Goal: Information Seeking & Learning: Learn about a topic

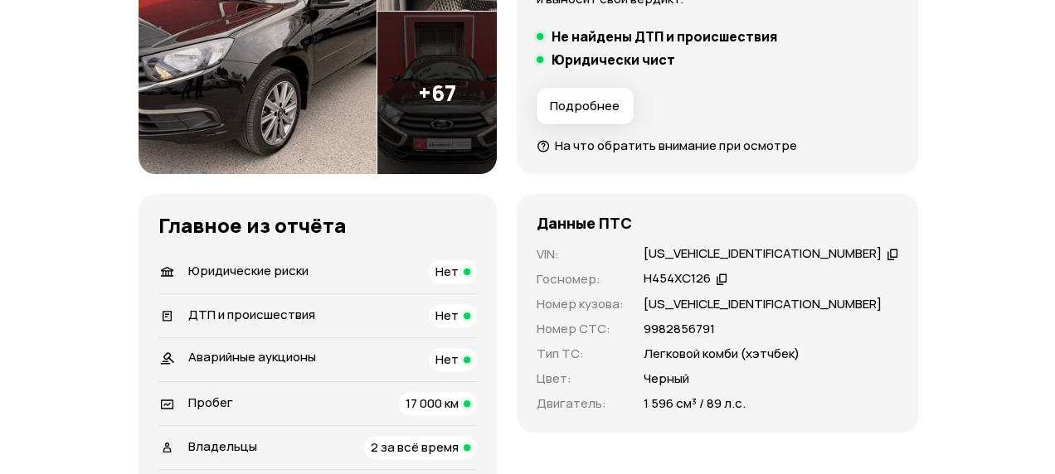
scroll to position [166, 0]
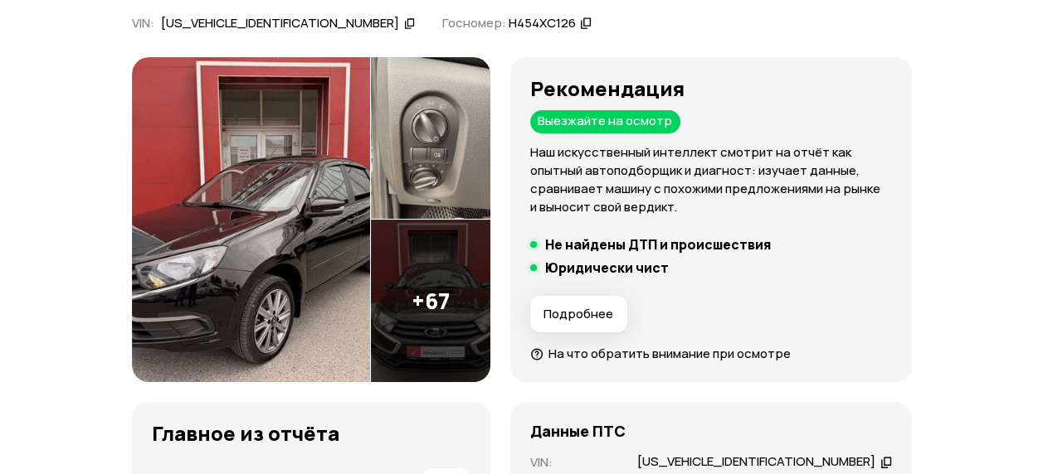
click at [262, 166] on img at bounding box center [251, 220] width 239 height 326
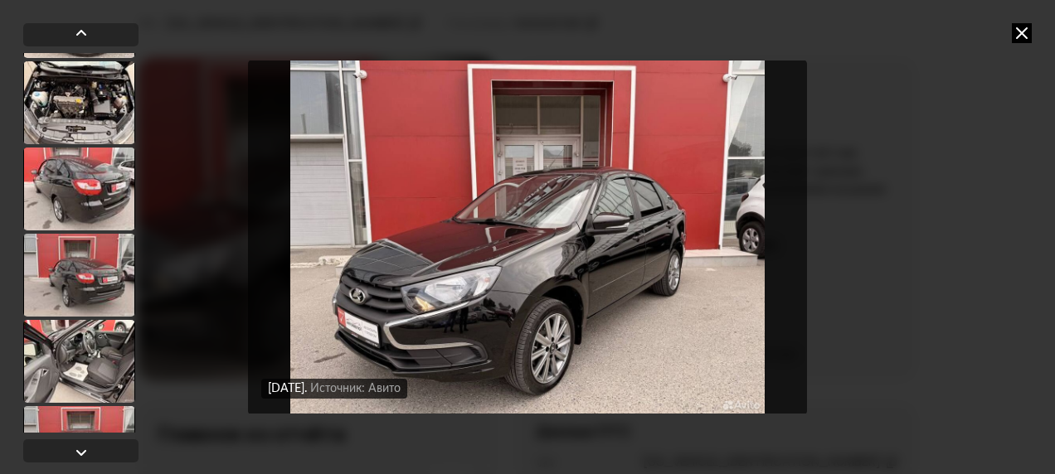
scroll to position [1327, 0]
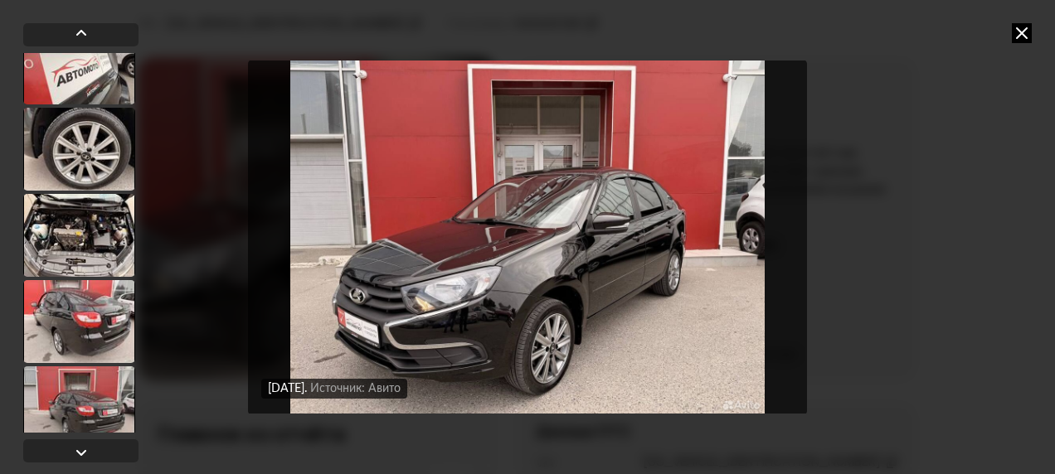
click at [76, 214] on div at bounding box center [79, 235] width 112 height 83
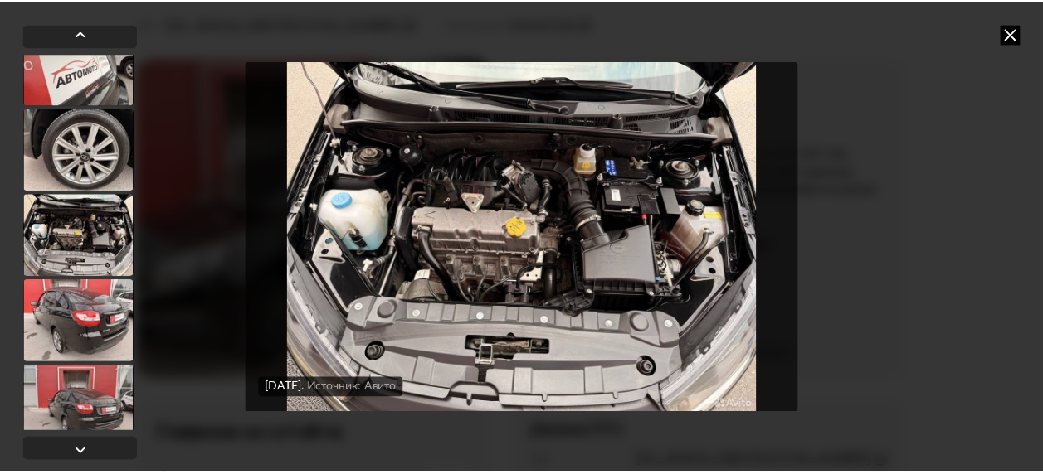
scroll to position [1325, 0]
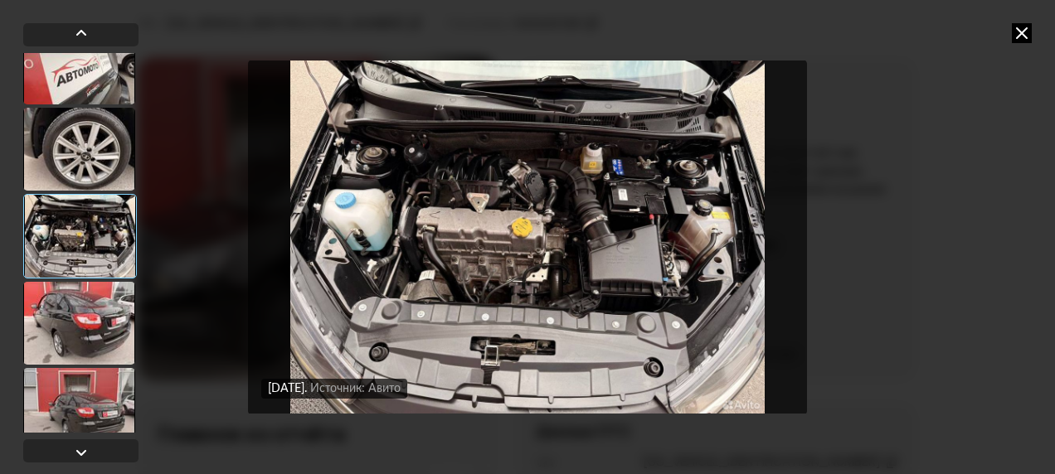
click at [614, 229] on img "Go to Slide 18" at bounding box center [527, 238] width 559 height 356
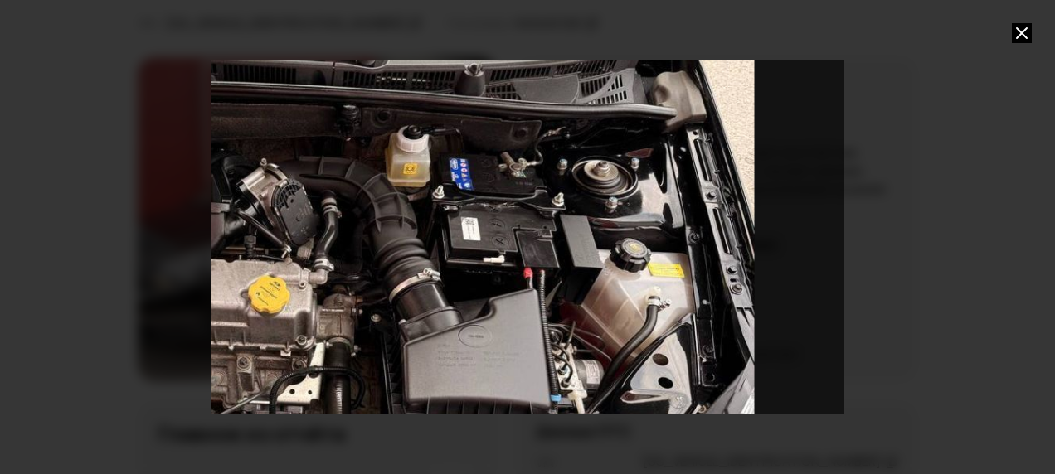
drag, startPoint x: 614, startPoint y: 228, endPoint x: 366, endPoint y: 305, distance: 259.7
click at [366, 305] on div "Go to Slide 18" at bounding box center [280, 315] width 1266 height 712
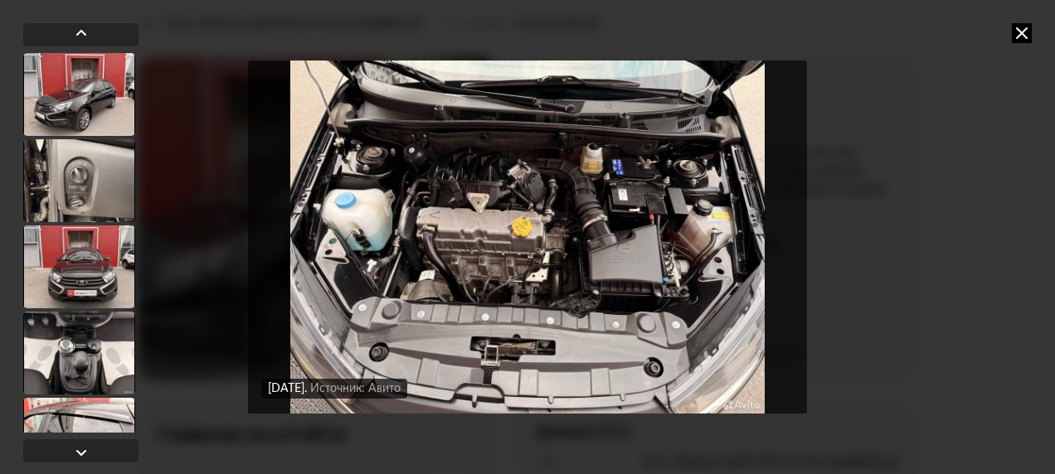
click at [1019, 31] on icon at bounding box center [1022, 33] width 20 height 20
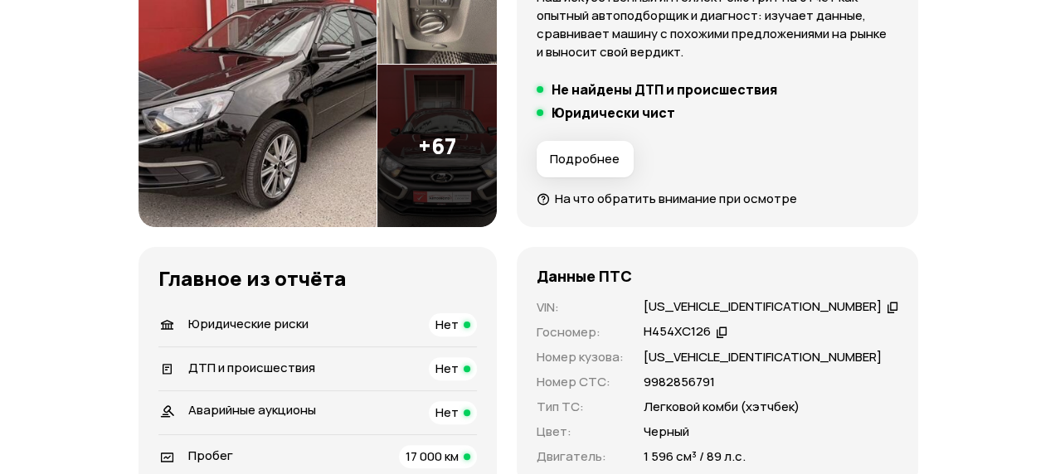
scroll to position [249, 0]
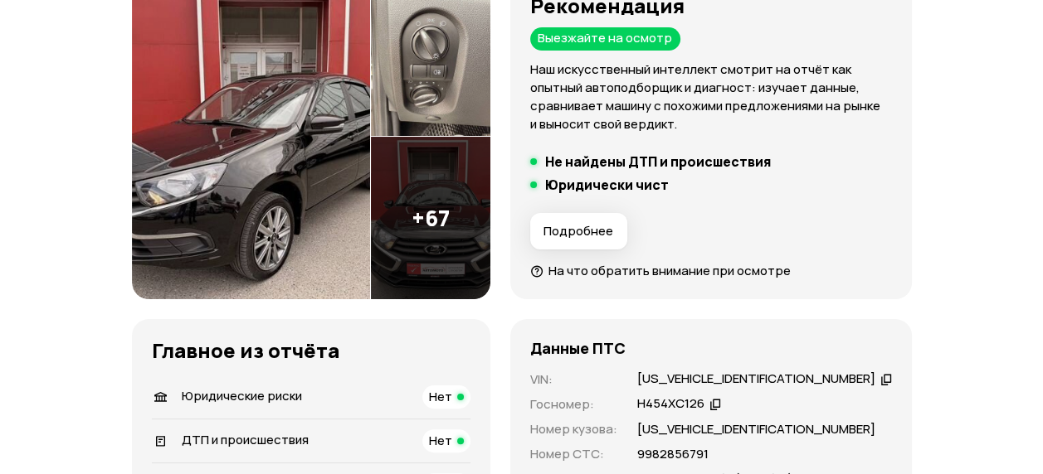
click at [341, 182] on img at bounding box center [251, 137] width 239 height 326
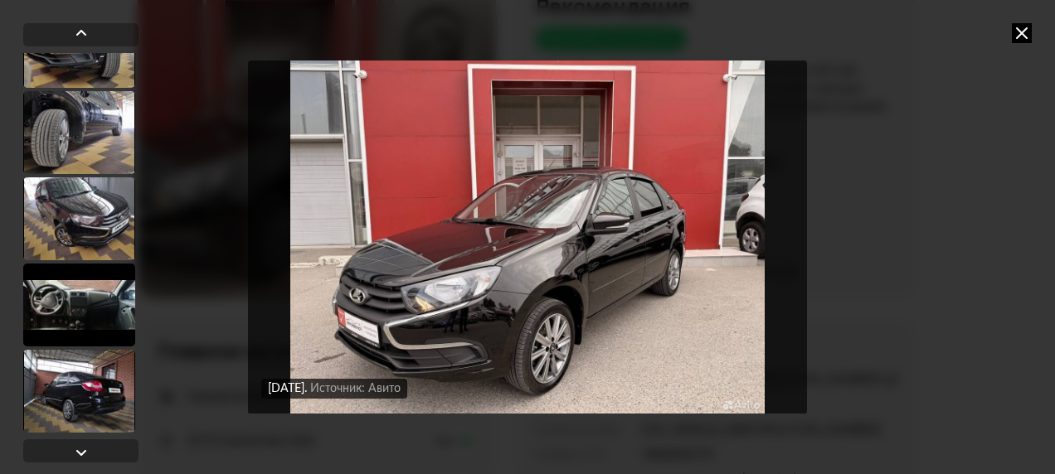
scroll to position [3152, 0]
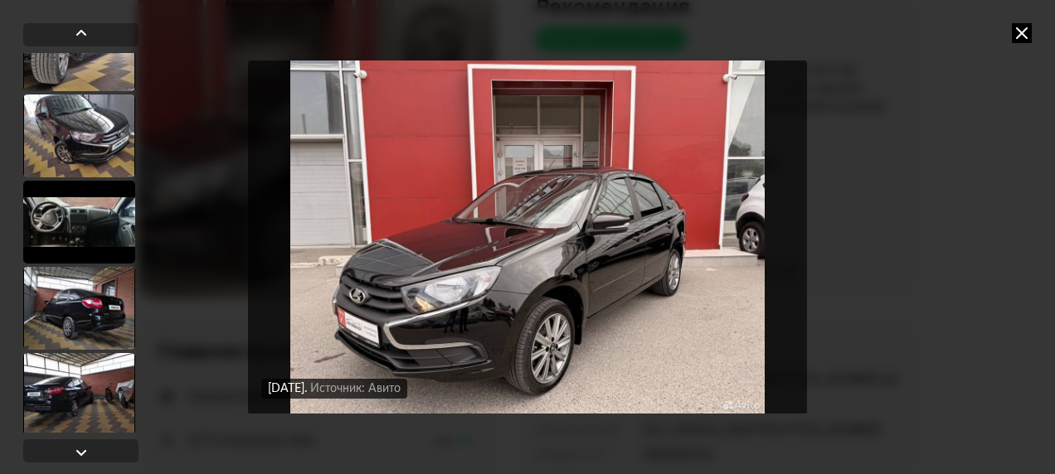
click at [80, 219] on div at bounding box center [79, 222] width 112 height 83
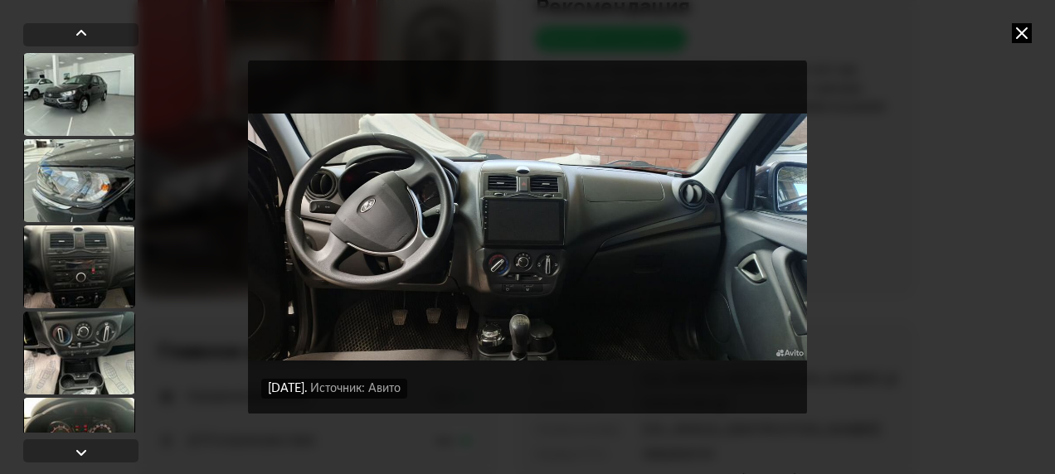
scroll to position [4311, 0]
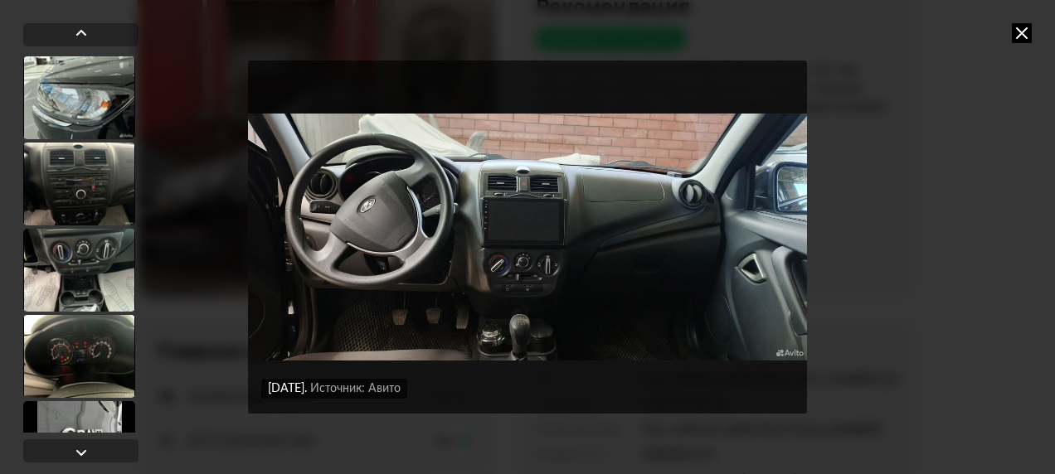
click at [81, 284] on div at bounding box center [79, 270] width 112 height 83
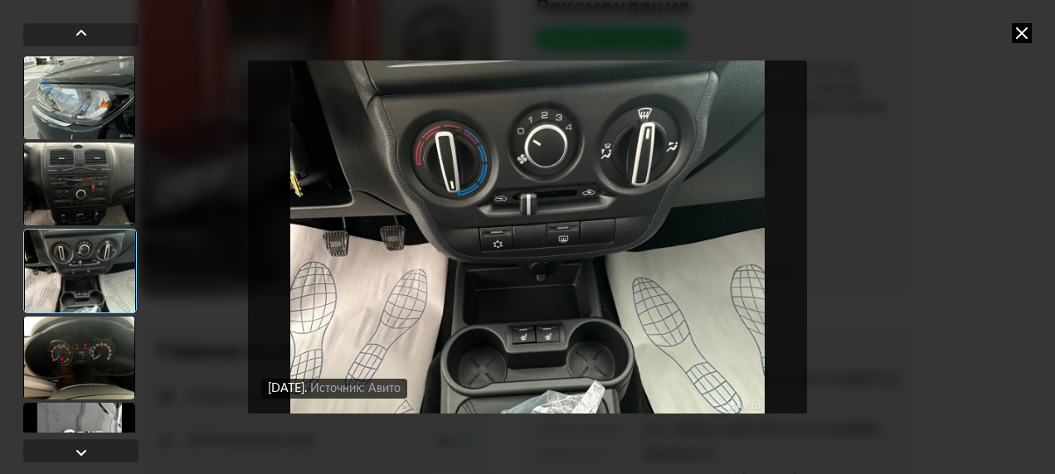
scroll to position [4393, 0]
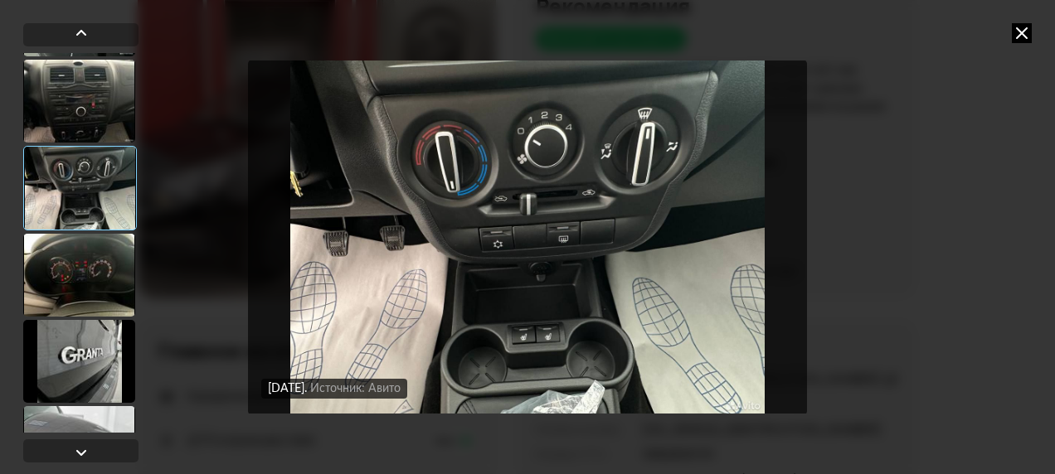
click at [88, 272] on div at bounding box center [79, 275] width 112 height 83
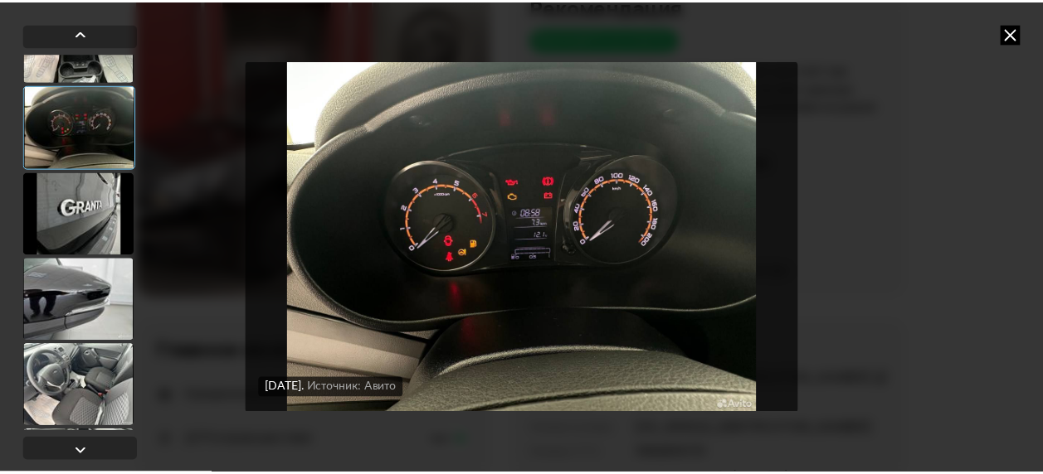
scroll to position [4641, 0]
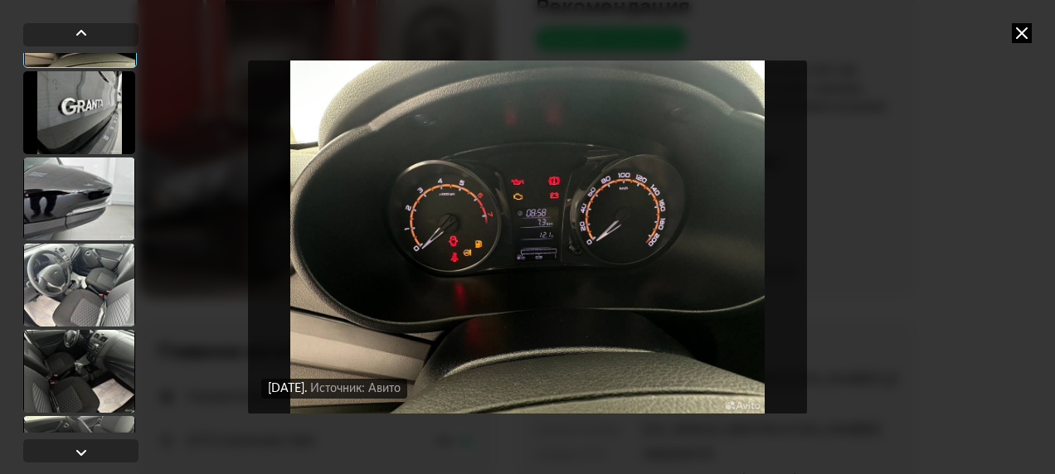
click at [1022, 39] on icon at bounding box center [1022, 33] width 20 height 20
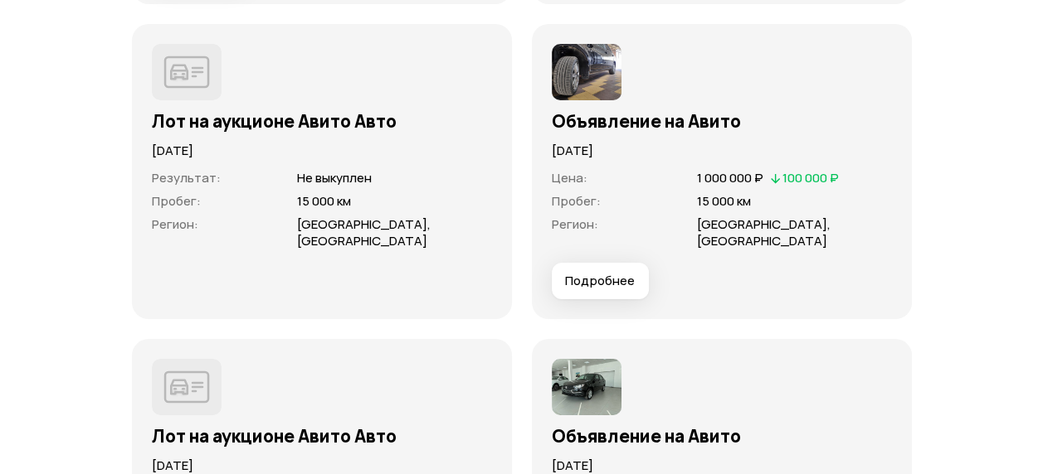
scroll to position [4893, 0]
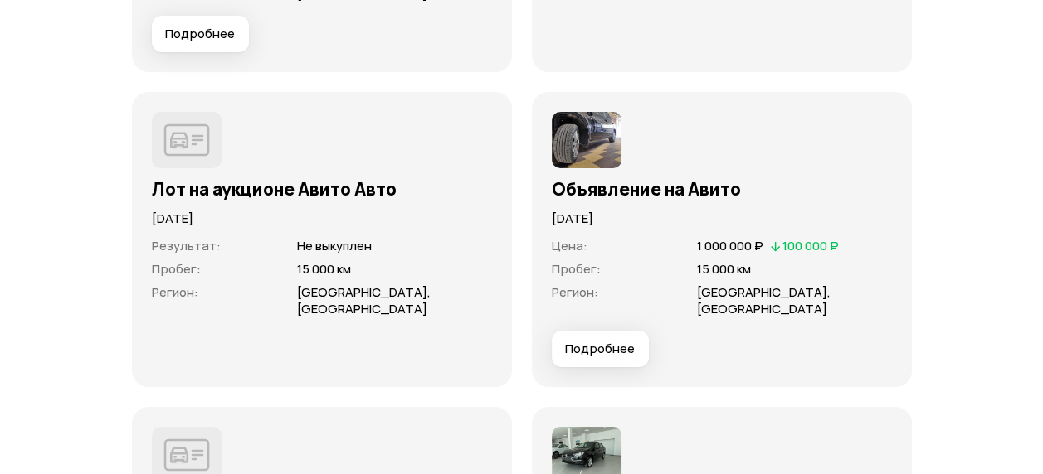
click at [557, 141] on img at bounding box center [587, 140] width 70 height 56
click at [604, 126] on img at bounding box center [587, 140] width 70 height 56
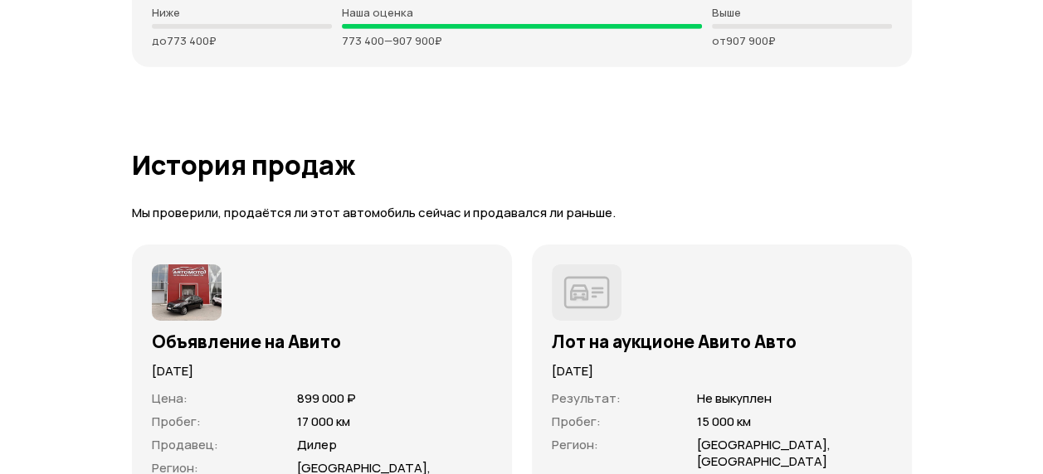
scroll to position [4396, 0]
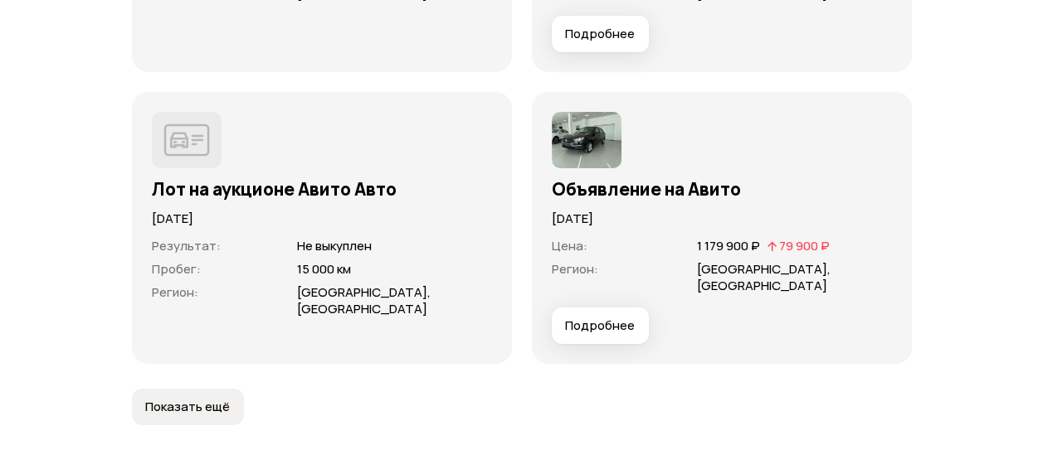
scroll to position [5308, 0]
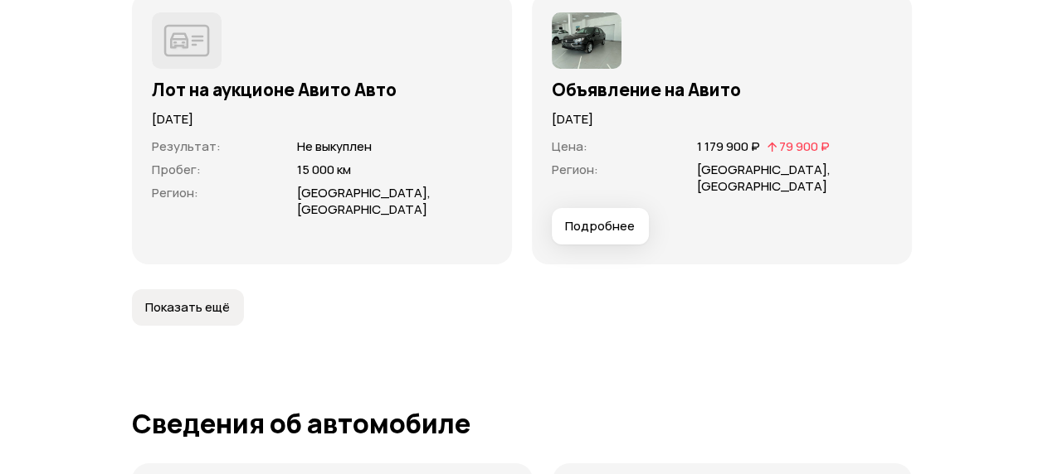
click at [187, 308] on span "Показать ещё" at bounding box center [187, 307] width 85 height 17
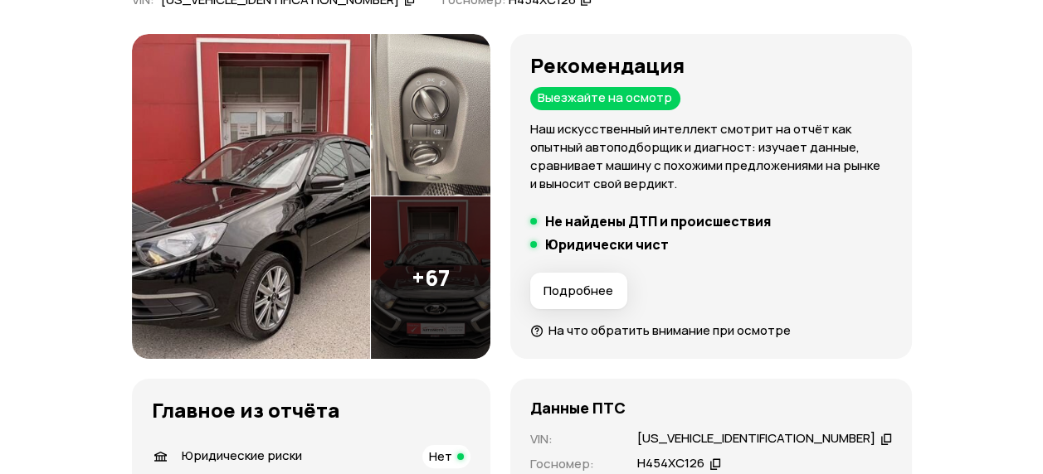
scroll to position [218, 0]
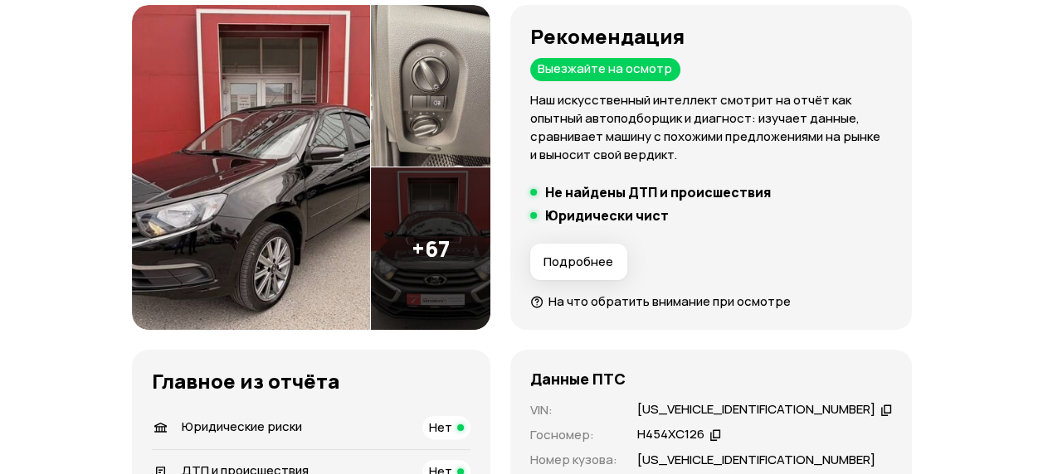
click at [610, 301] on span "На что обратить внимание при осмотре" at bounding box center [669, 301] width 242 height 17
click at [610, 300] on span "На что обратить внимание при осмотре" at bounding box center [669, 301] width 242 height 17
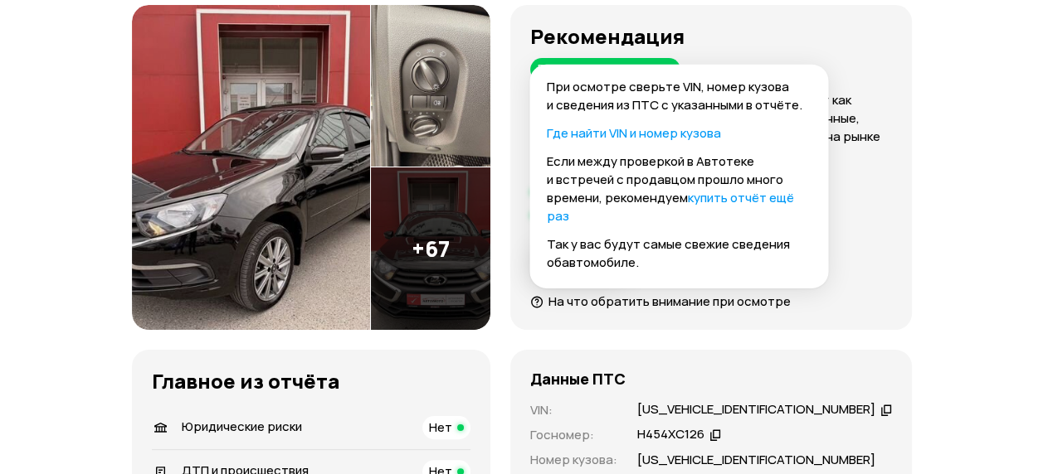
click at [780, 350] on div "Данные ПТС VIN : [US_VEHICLE_IDENTIFICATION_NUMBER]   Госномер : Н454ХС126   Но…" at bounding box center [710, 469] width 401 height 239
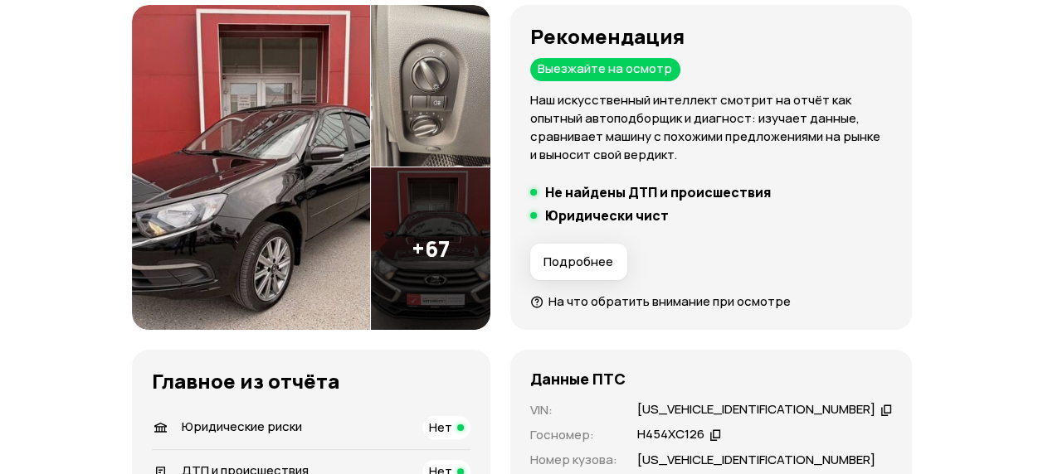
click at [667, 303] on span "На что обратить внимание при осмотре" at bounding box center [669, 301] width 242 height 17
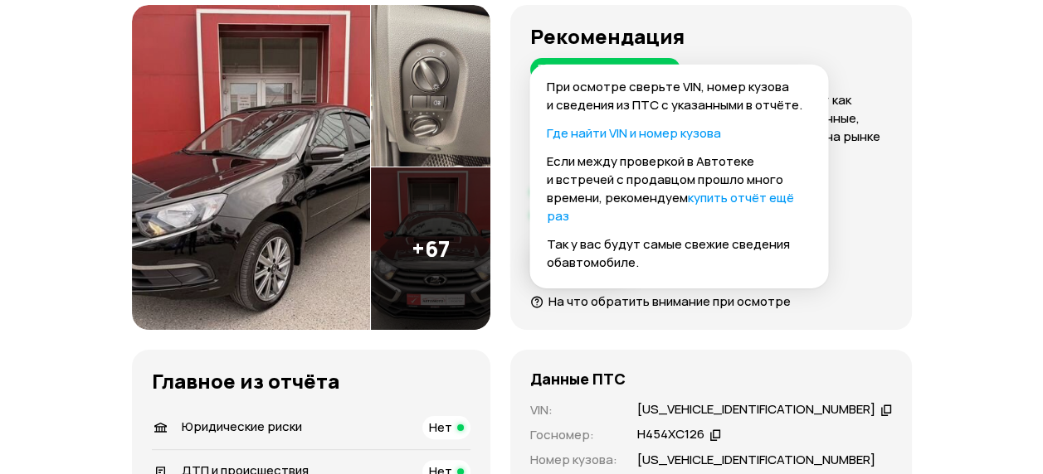
click at [290, 197] on img at bounding box center [251, 168] width 239 height 326
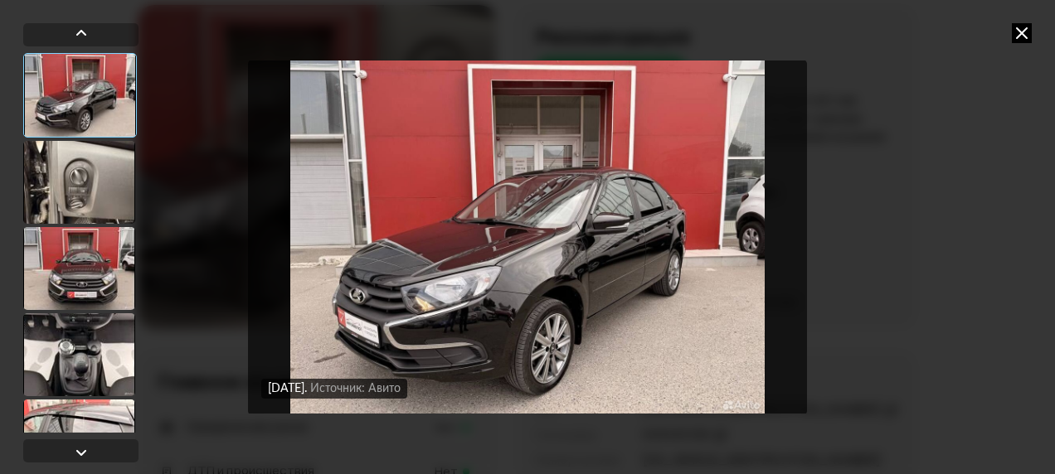
click at [1019, 31] on icon at bounding box center [1022, 33] width 20 height 20
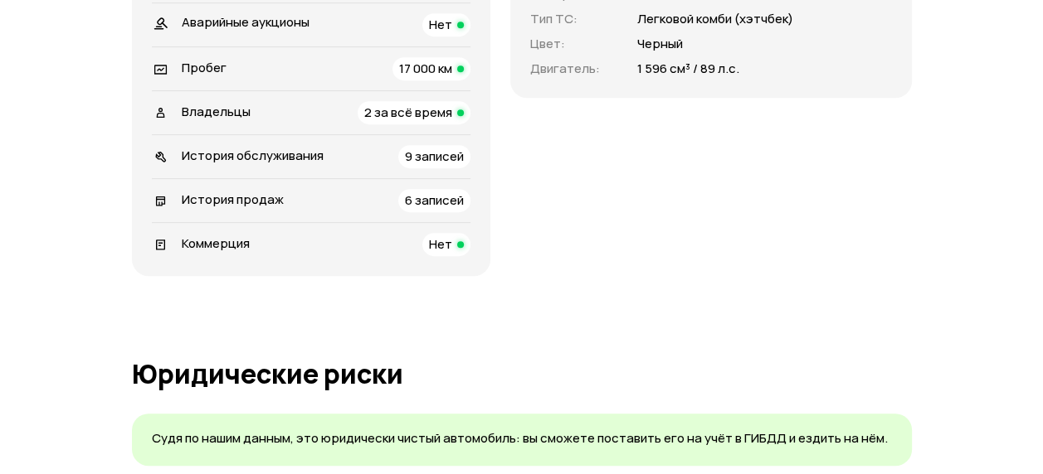
scroll to position [799, 0]
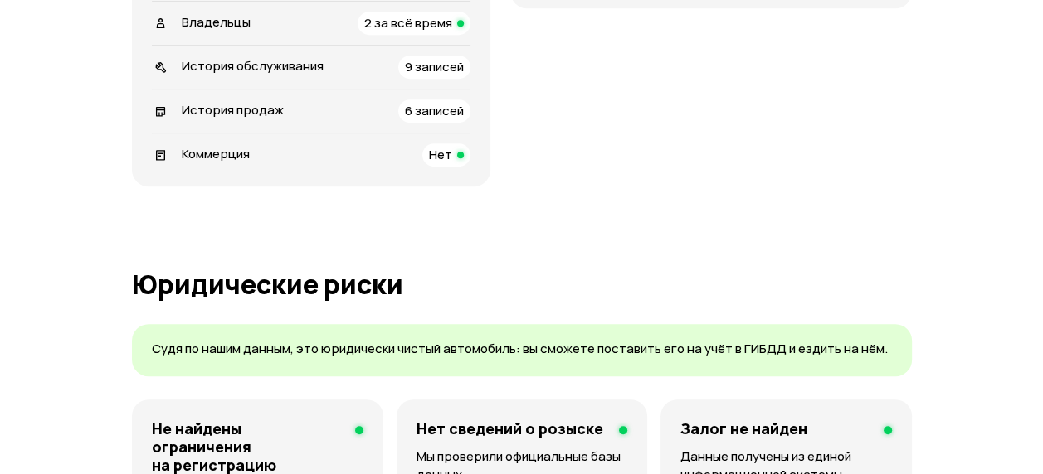
click at [451, 63] on span "9 записей" at bounding box center [434, 66] width 59 height 17
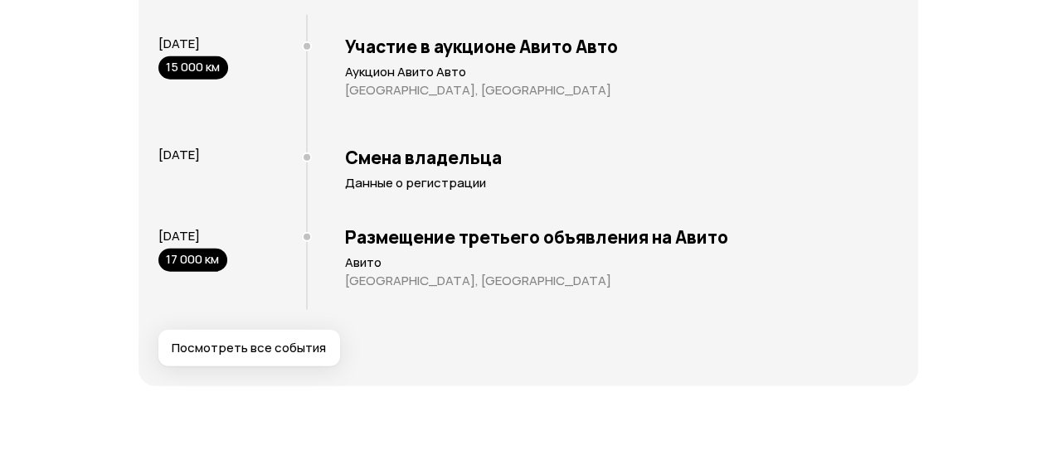
scroll to position [3243, 0]
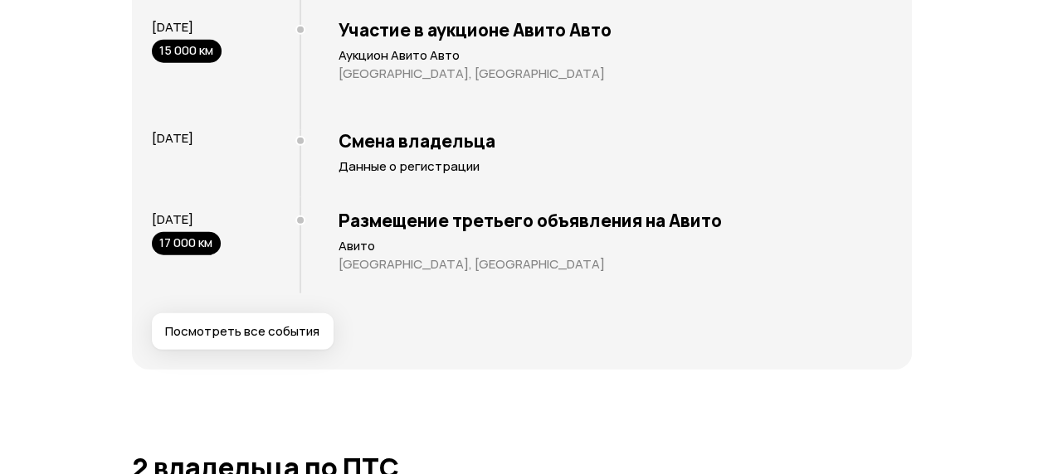
click at [292, 331] on span "Посмотреть все события" at bounding box center [242, 331] width 154 height 17
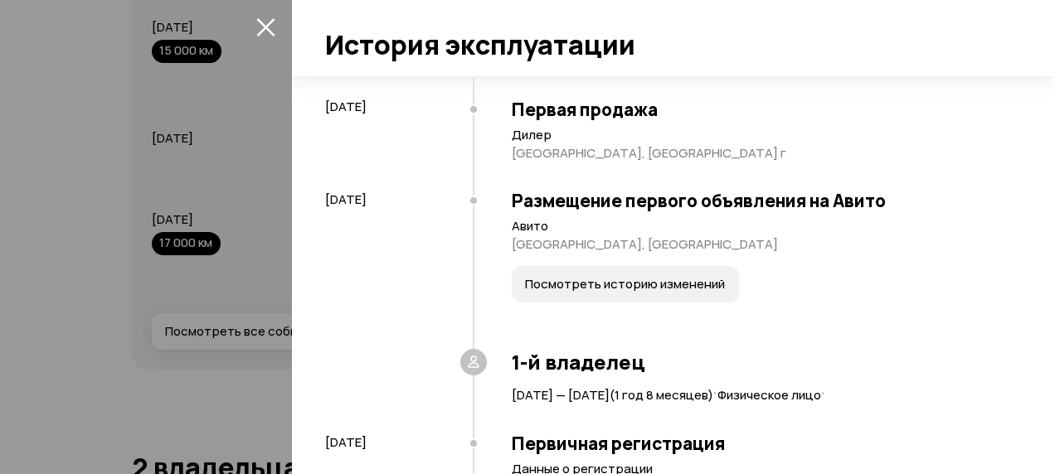
scroll to position [83, 0]
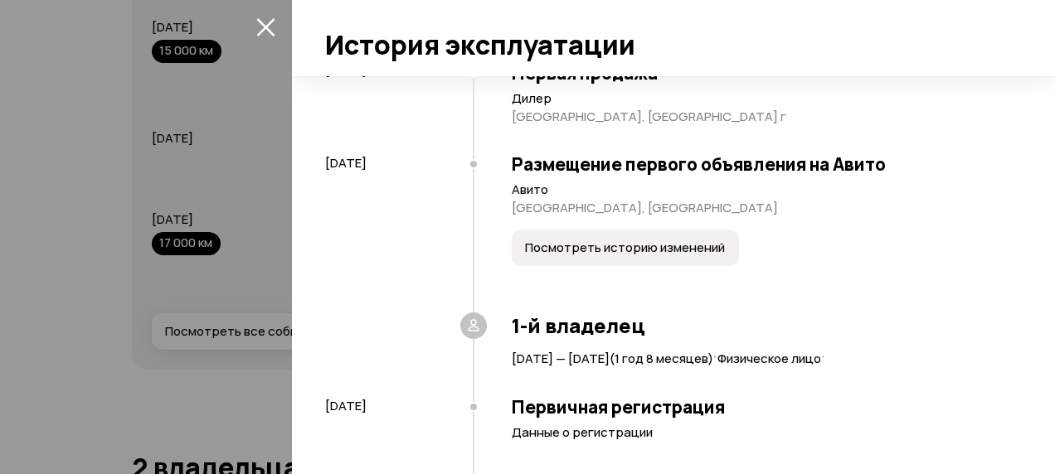
click at [577, 252] on span "Посмотреть историю изменений" at bounding box center [625, 248] width 200 height 17
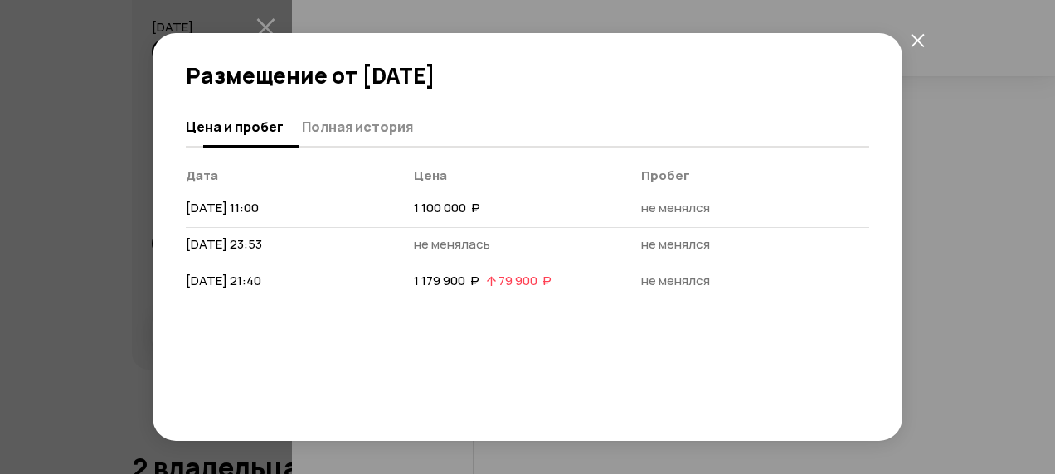
click at [322, 128] on span "Полная история" at bounding box center [357, 127] width 111 height 17
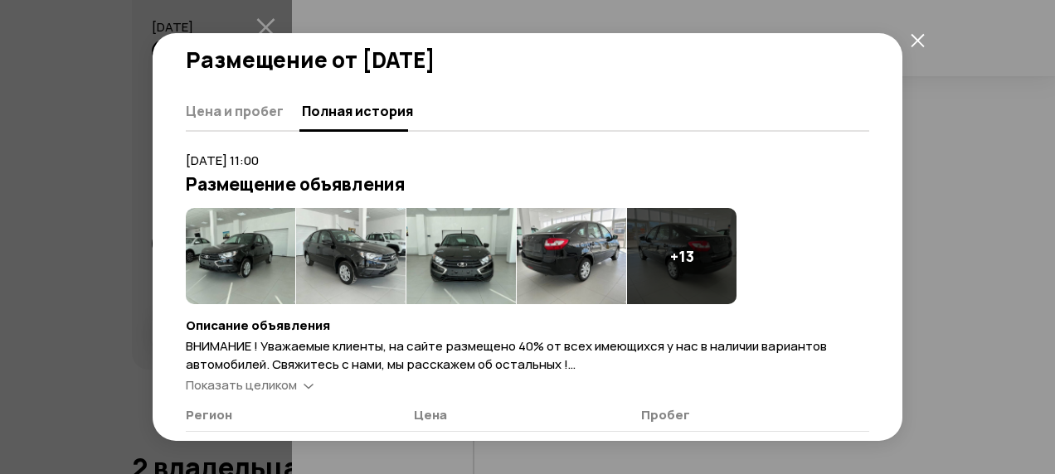
scroll to position [0, 0]
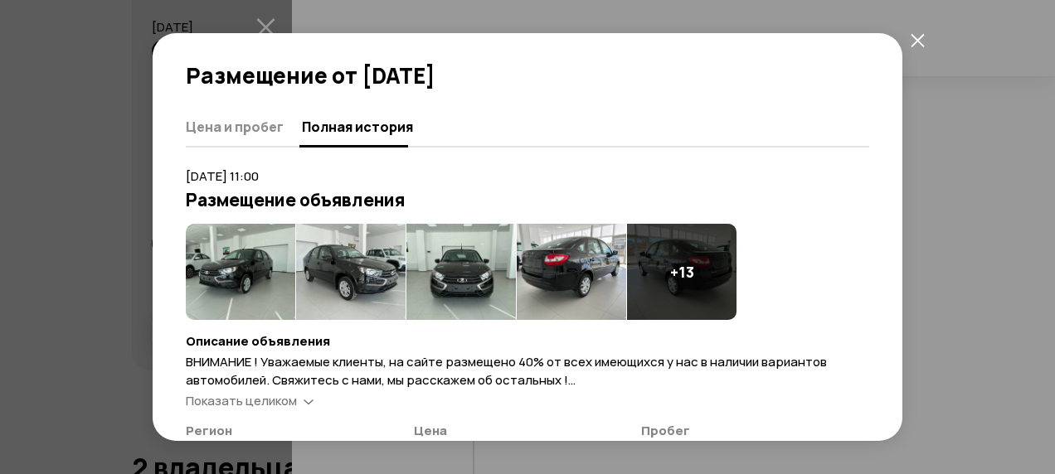
click at [916, 35] on icon "закрыть" at bounding box center [918, 40] width 14 height 14
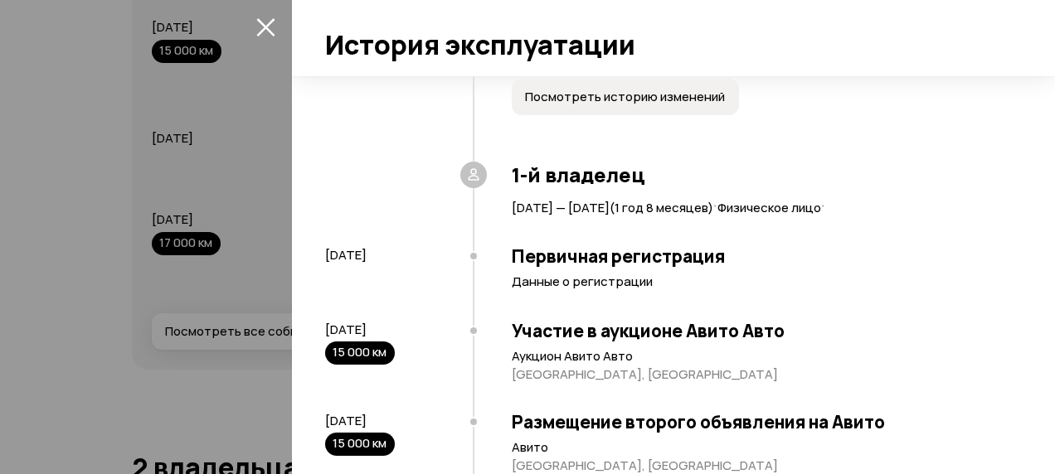
scroll to position [332, 0]
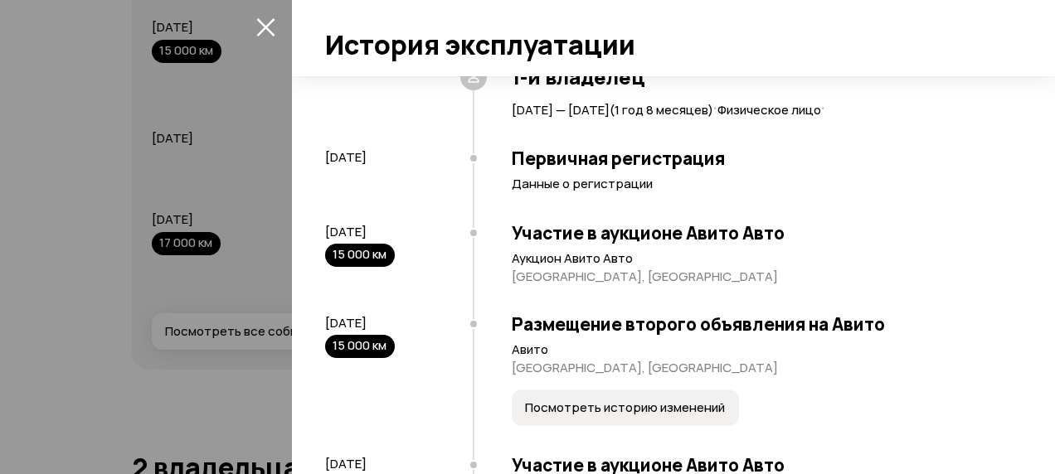
click at [616, 408] on span "Посмотреть историю изменений" at bounding box center [625, 408] width 200 height 17
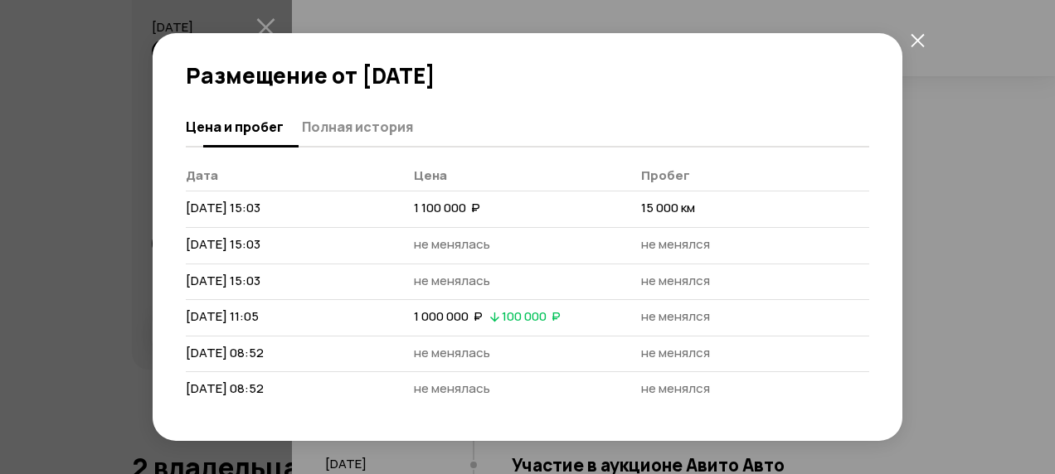
click at [382, 123] on span "Полная история" at bounding box center [357, 127] width 111 height 17
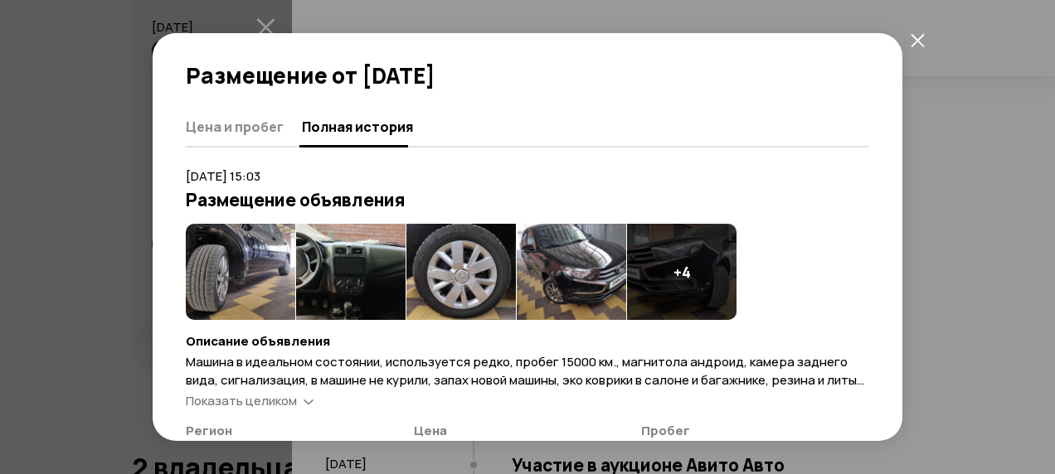
scroll to position [166, 0]
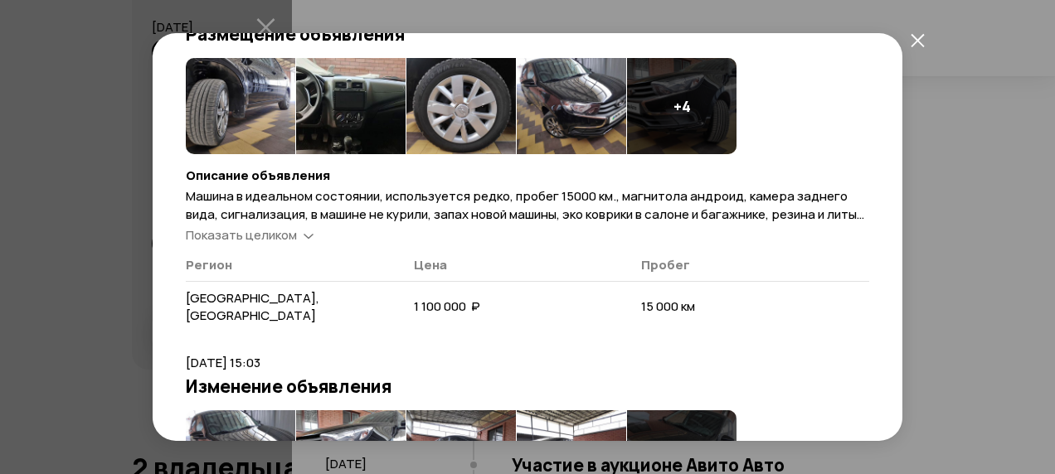
click at [262, 237] on span "Показать целиком" at bounding box center [241, 234] width 111 height 17
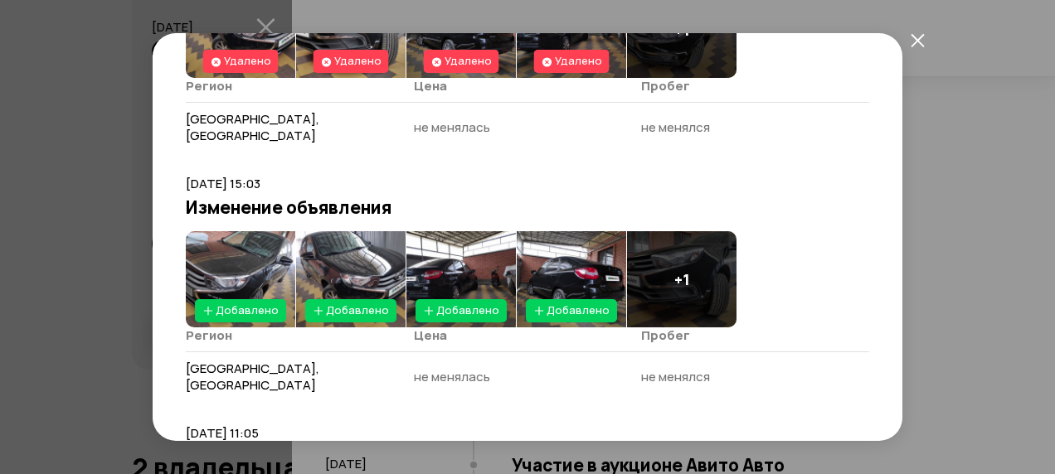
scroll to position [581, 0]
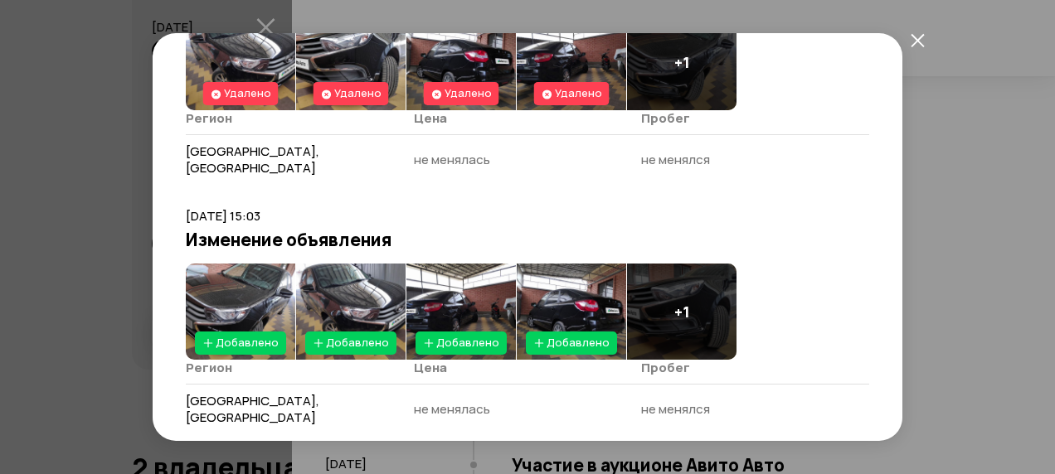
click at [919, 39] on icon "закрыть" at bounding box center [917, 39] width 13 height 13
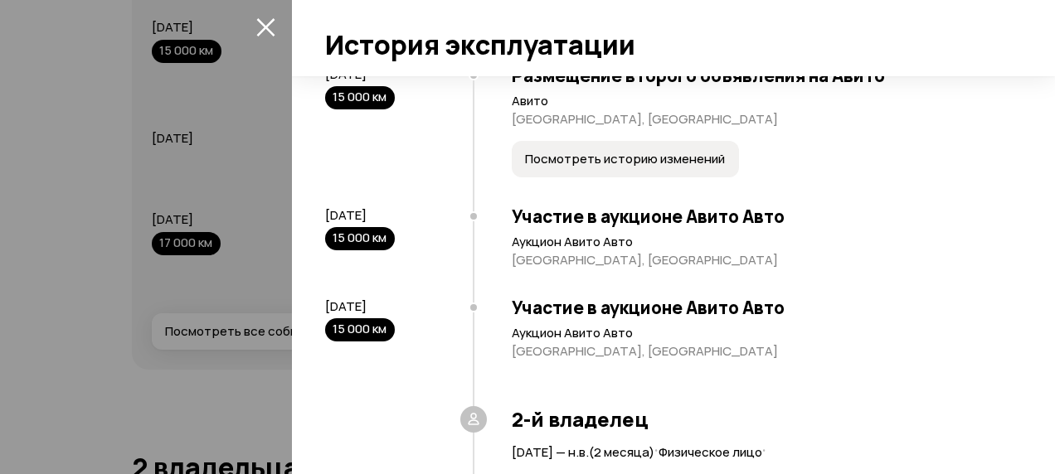
click at [265, 25] on icon "закрыть" at bounding box center [265, 27] width 18 height 18
